Goal: Transaction & Acquisition: Purchase product/service

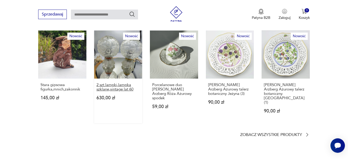
click at [106, 83] on p "2 szt.lampki,lampka szklane,vintage lat 60" at bounding box center [117, 87] width 43 height 9
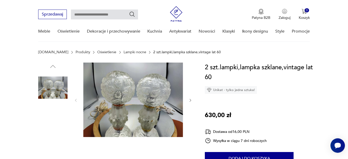
scroll to position [53, 0]
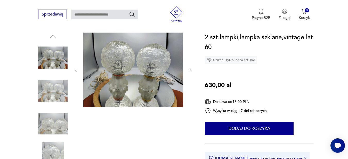
click at [191, 70] on icon "button" at bounding box center [190, 70] width 4 height 4
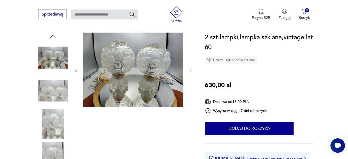
click at [191, 70] on icon "button" at bounding box center [190, 70] width 4 height 4
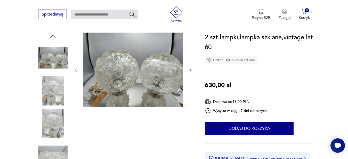
click at [191, 70] on icon "button" at bounding box center [190, 70] width 4 height 4
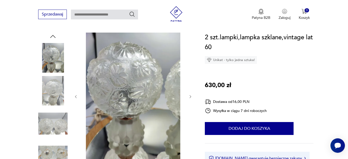
scroll to position [184, 0]
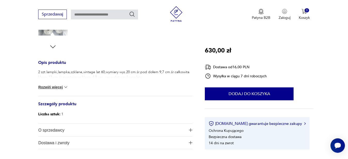
click at [47, 86] on button "Rozwiń więcej" at bounding box center [53, 86] width 30 height 5
